Goal: Information Seeking & Learning: Stay updated

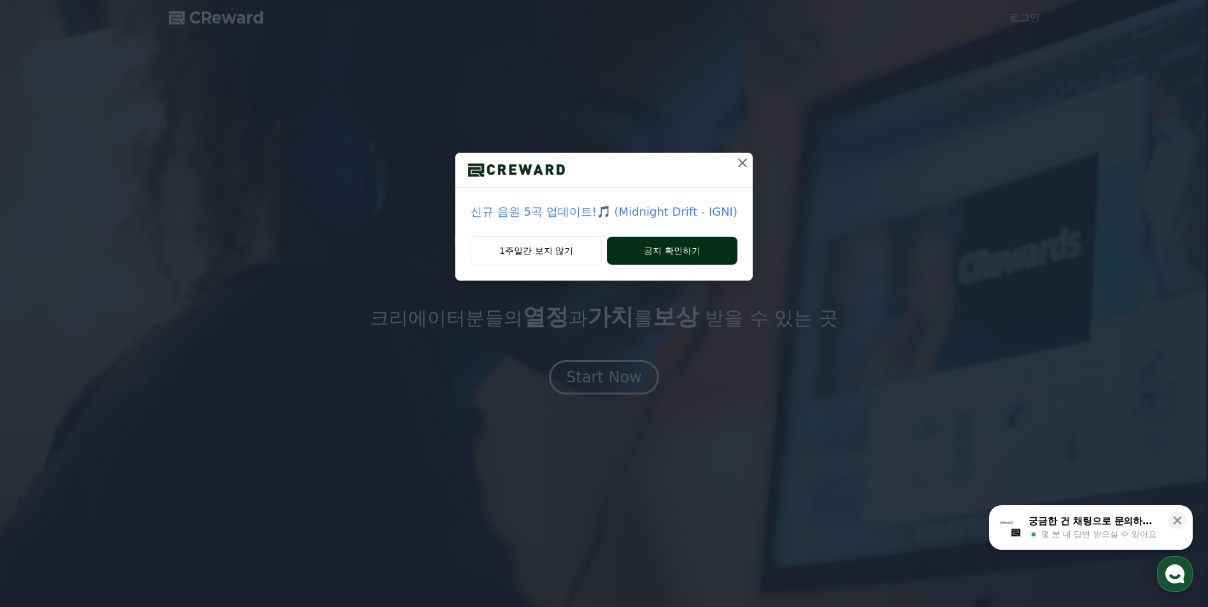
click at [668, 254] on button "공지 확인하기" at bounding box center [672, 251] width 131 height 28
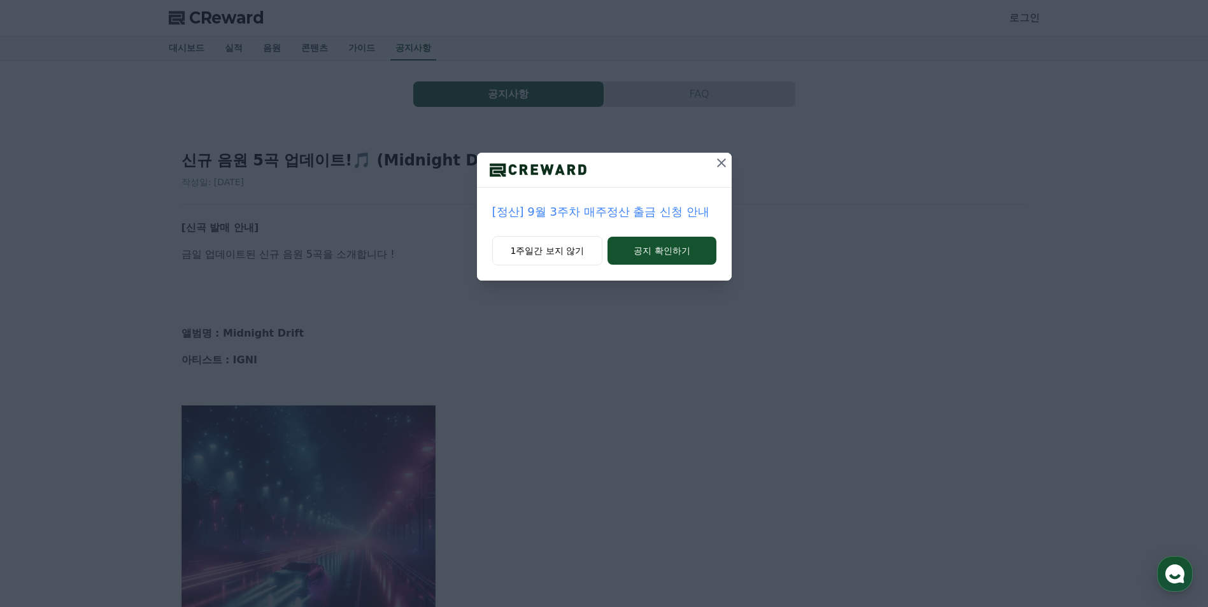
click at [668, 254] on button "공지 확인하기" at bounding box center [661, 251] width 108 height 28
